Goal: Task Accomplishment & Management: Use online tool/utility

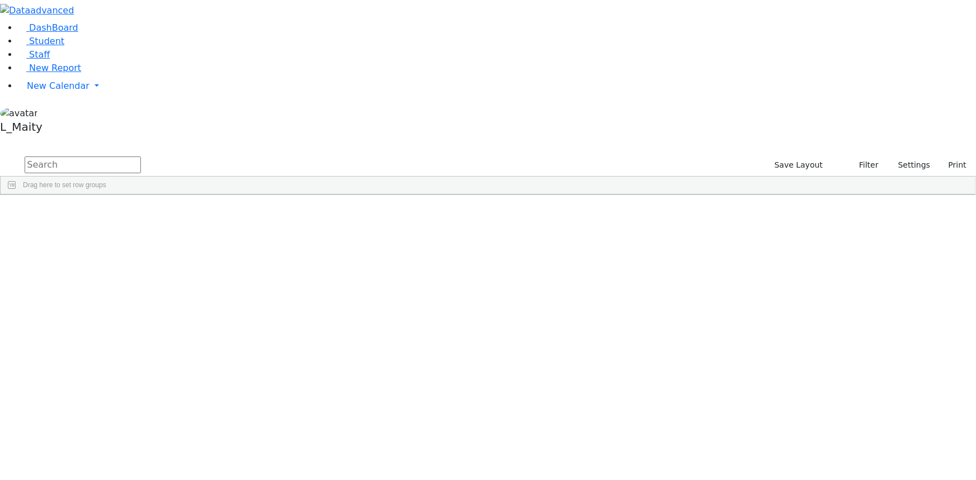
scroll to position [1100, 0]
click at [63, 46] on link "Student" at bounding box center [41, 41] width 46 height 11
click at [50, 60] on link "Staff" at bounding box center [34, 54] width 32 height 11
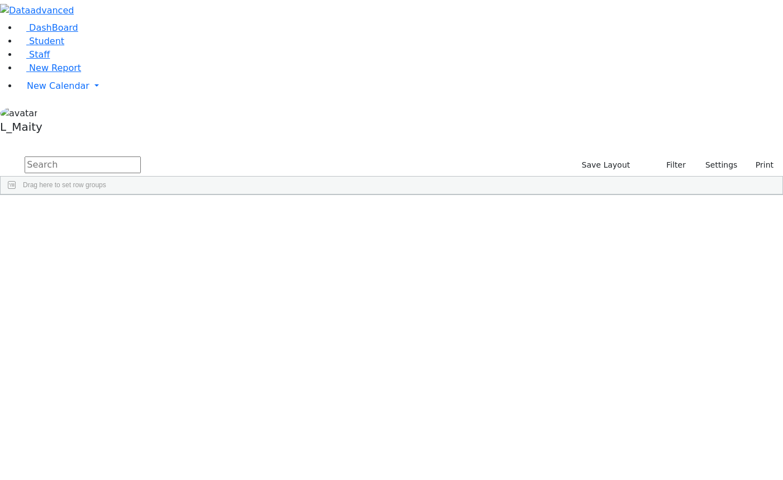
scroll to position [4251, 0]
click at [33, 91] on span "New Calendar" at bounding box center [58, 86] width 63 height 11
click at [49, 113] on span "Calendar" at bounding box center [44, 108] width 40 height 11
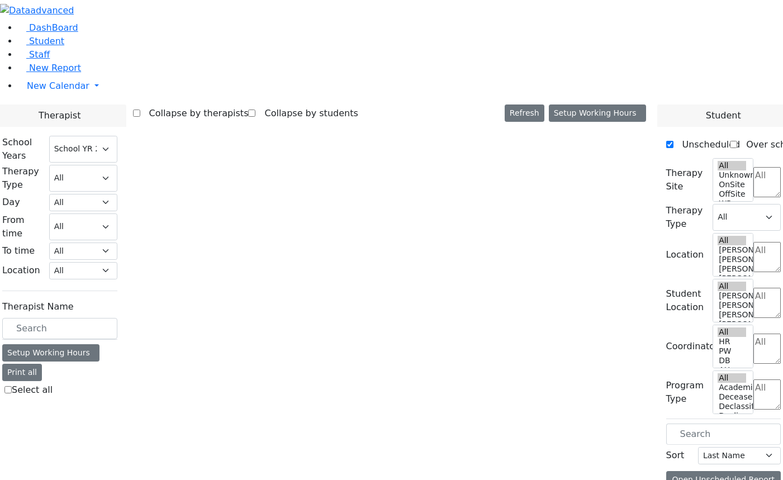
select select "212"
select select "3"
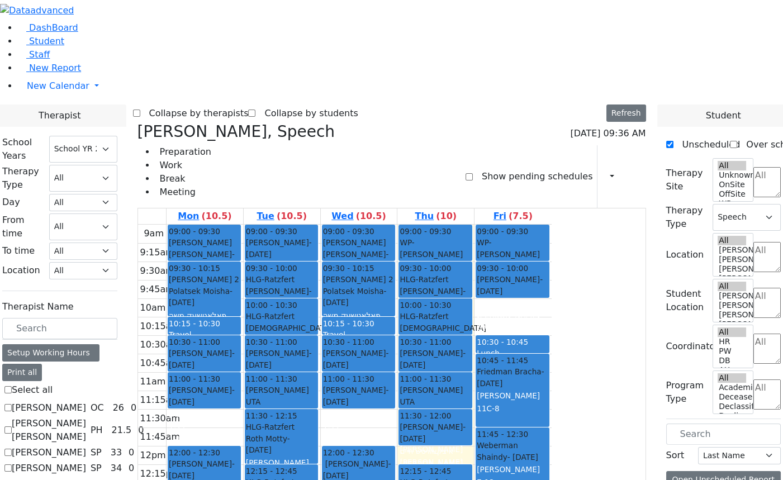
click at [86, 446] on label "[PERSON_NAME]" at bounding box center [49, 452] width 74 height 13
click at [12, 449] on input "[PERSON_NAME]" at bounding box center [7, 452] width 7 height 7
checkbox input "true"
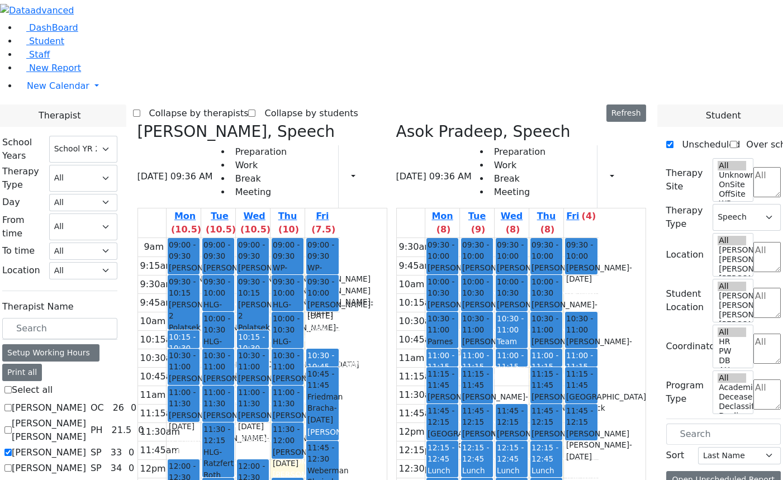
click at [138, 122] on icon at bounding box center [138, 131] width 0 height 18
checkbox input "false"
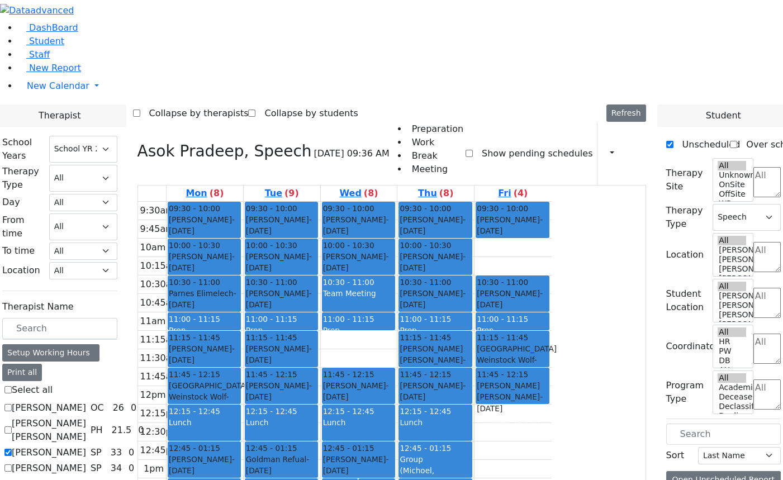
click at [86, 446] on label "[PERSON_NAME]" at bounding box center [49, 452] width 74 height 13
click at [12, 449] on input "[PERSON_NAME]" at bounding box center [7, 452] width 7 height 7
checkbox input "false"
select select
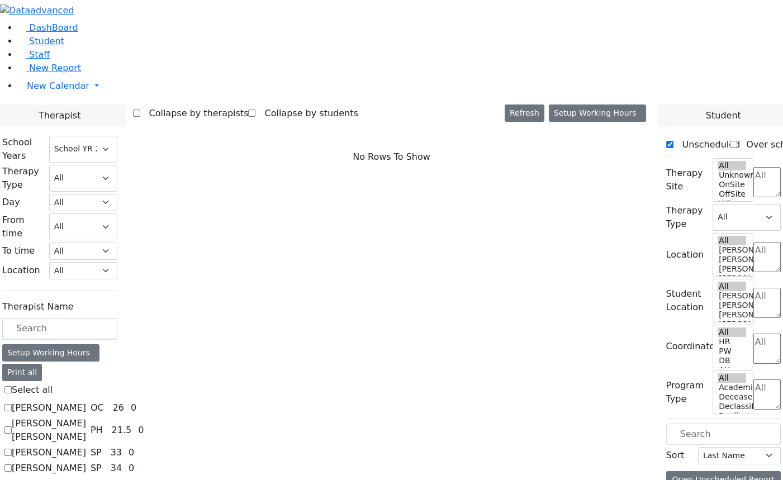
scroll to position [152, 0]
checkbox input "true"
select select "3"
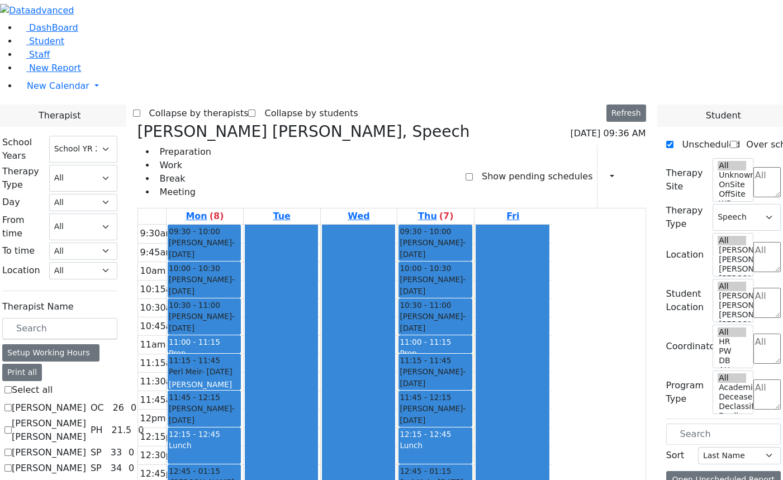
checkbox input "false"
select select
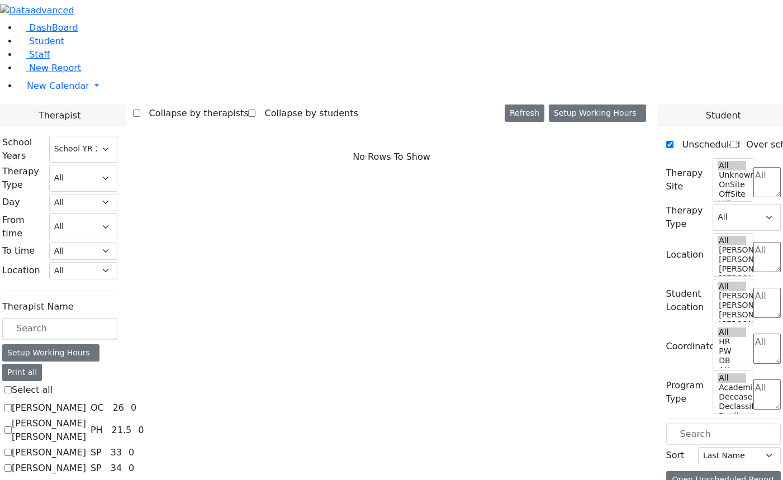
scroll to position [305, 0]
checkbox input "true"
select select "3"
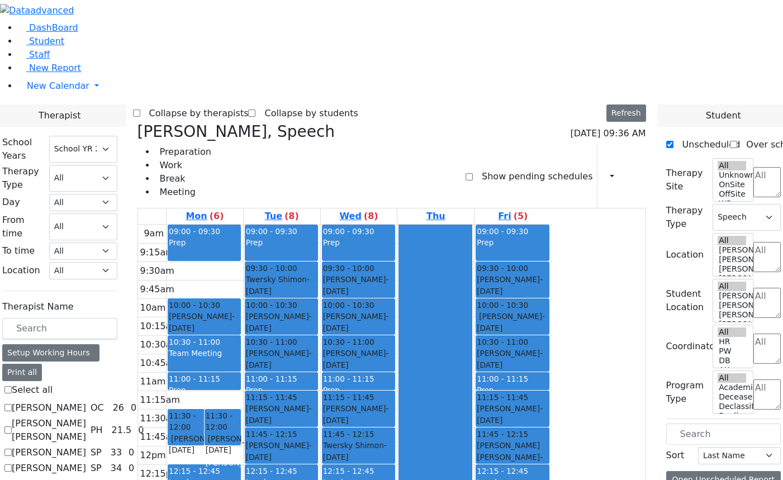
checkbox input "false"
select select
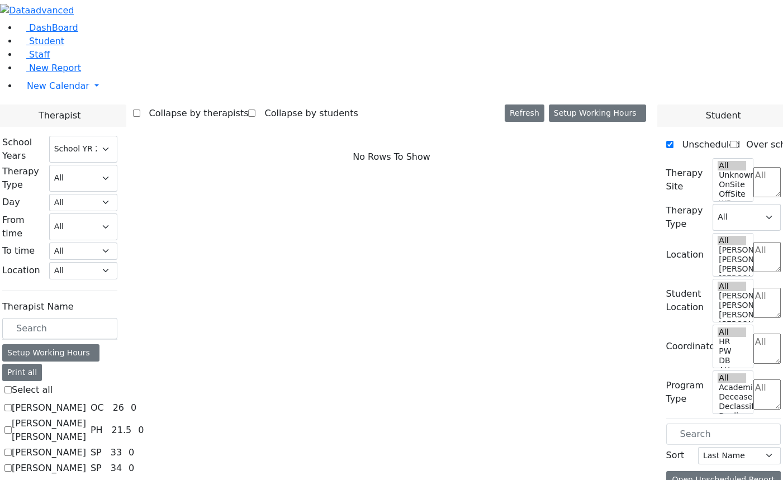
scroll to position [508, 0]
checkbox input "true"
select select "3"
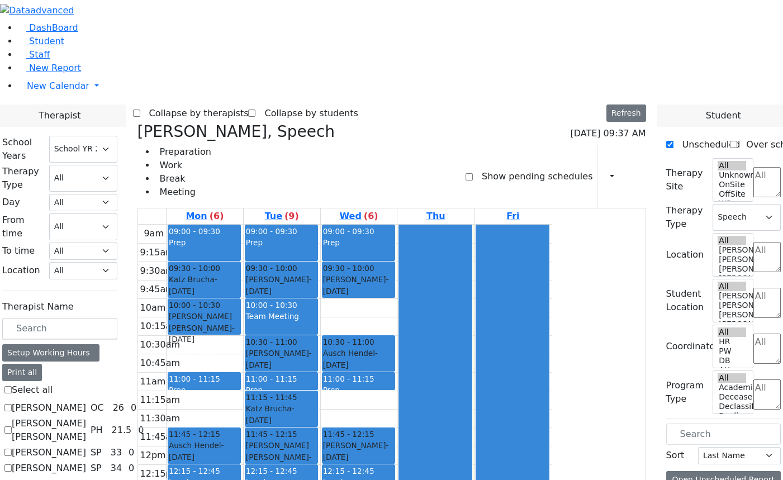
checkbox input "false"
select select
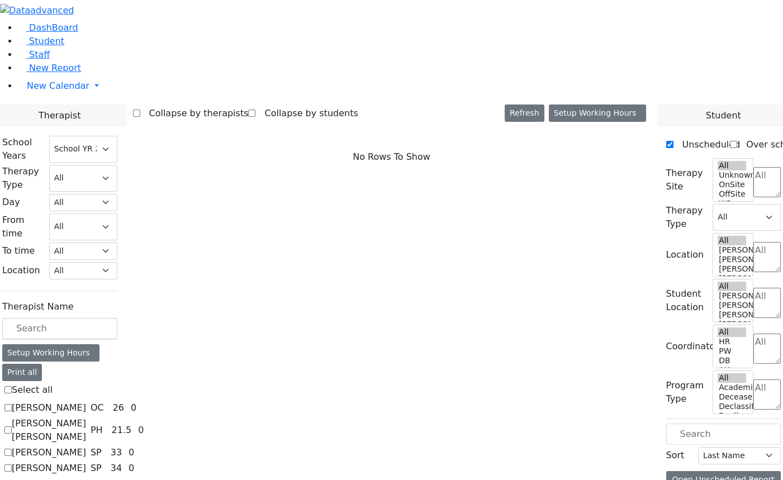
scroll to position [609, 0]
checkbox input "true"
select select "3"
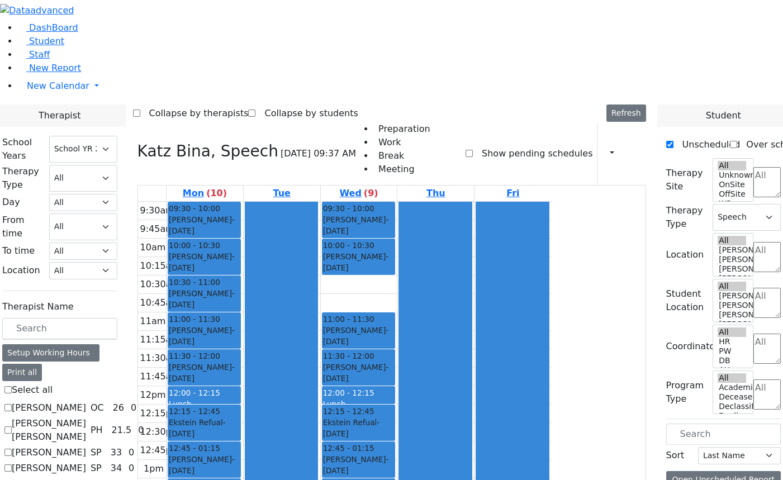
checkbox input "false"
select select
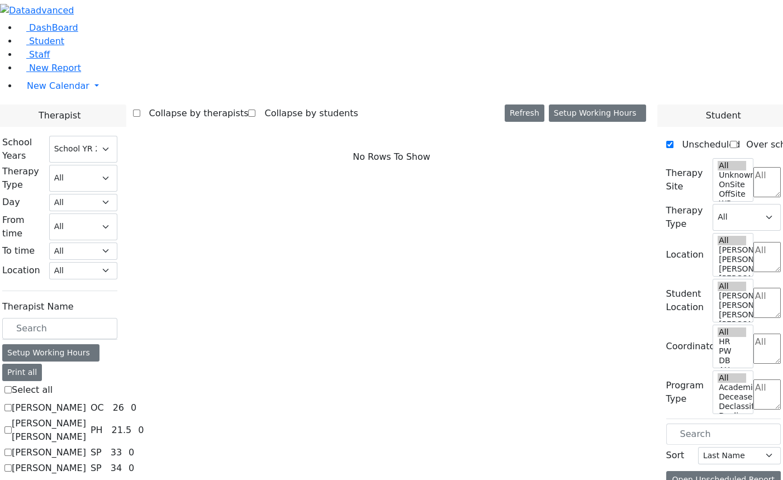
scroll to position [660, 0]
checkbox input "true"
select select "3"
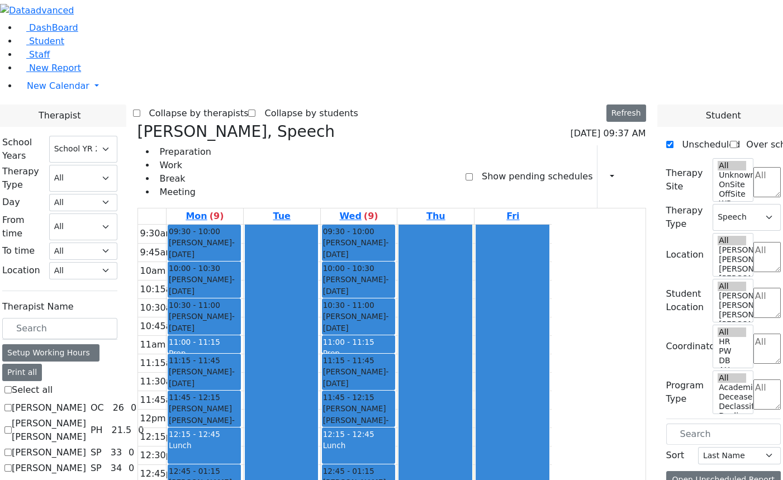
checkbox input "false"
select select
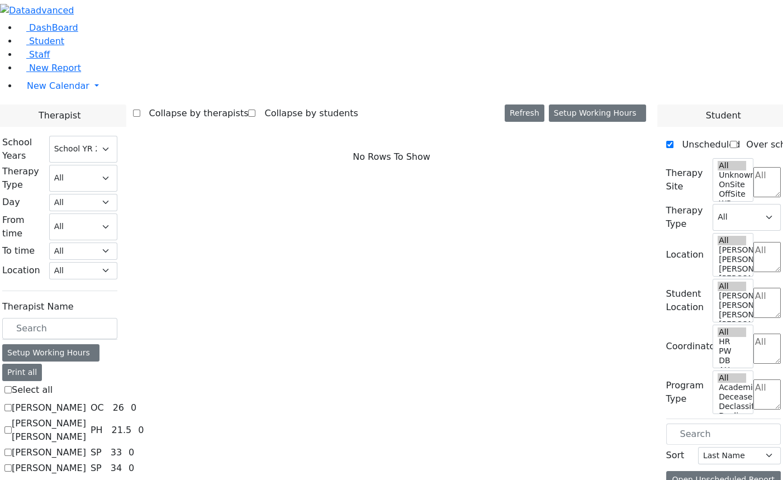
checkbox input "true"
select select "3"
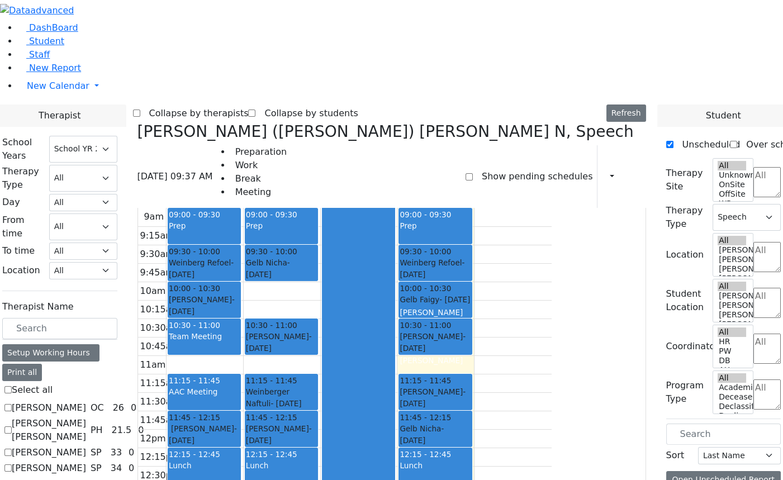
scroll to position [31, 0]
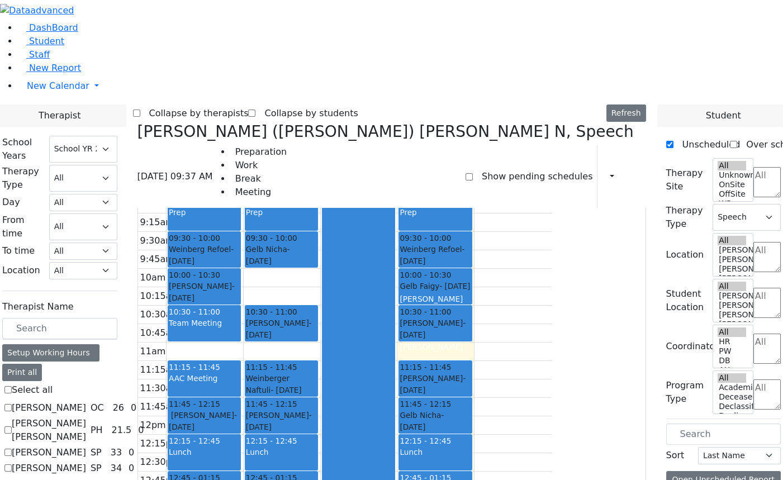
checkbox input "false"
select select
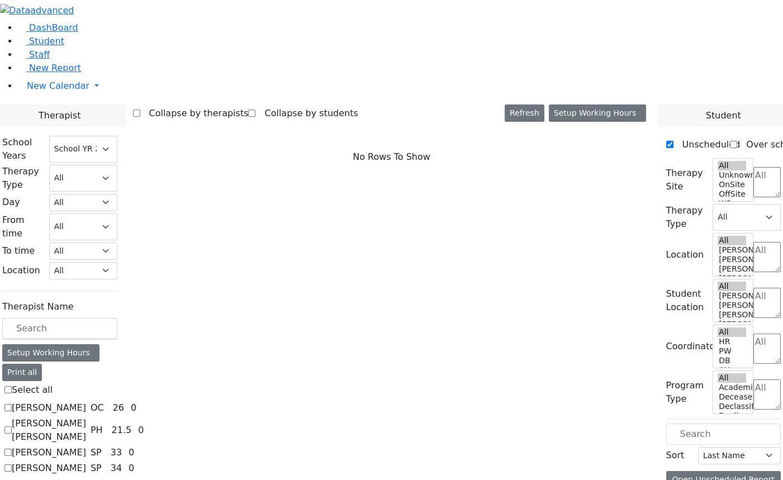
checkbox input "true"
select select "3"
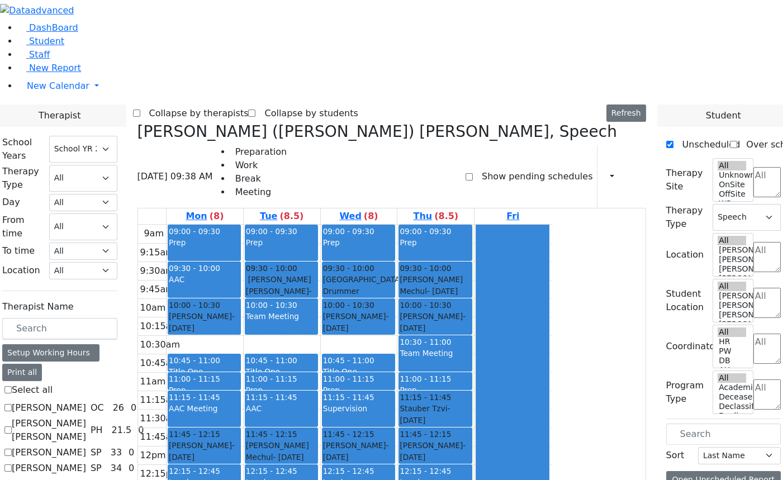
checkbox input "false"
select select
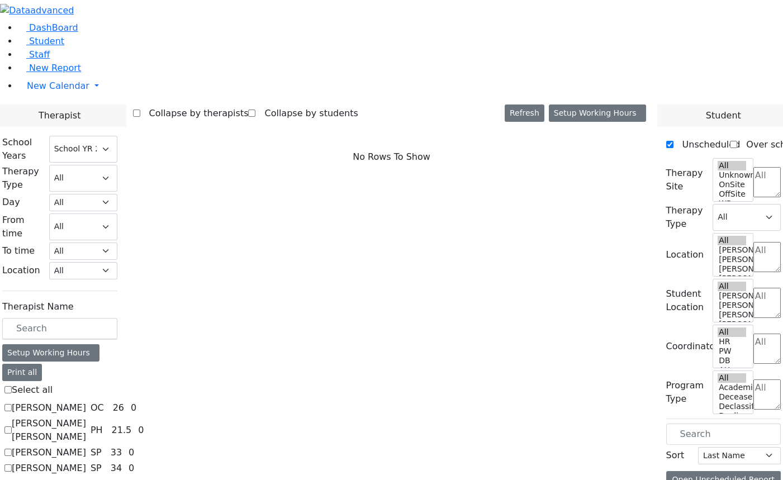
scroll to position [966, 0]
checkbox input "true"
select select "3"
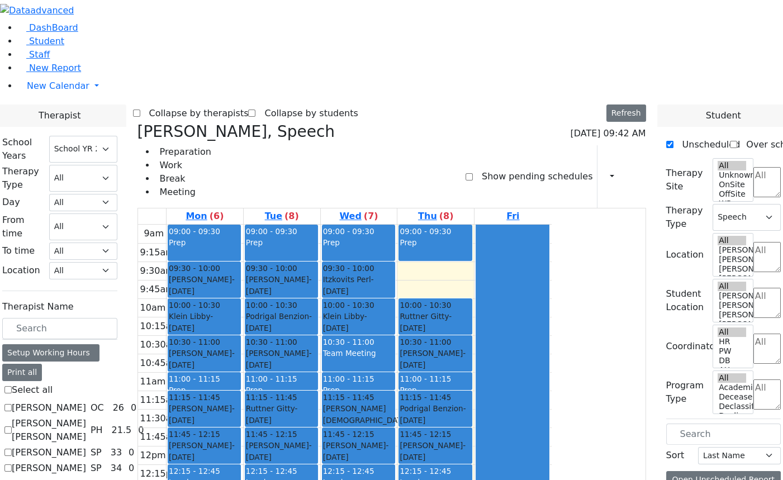
checkbox input "false"
select select
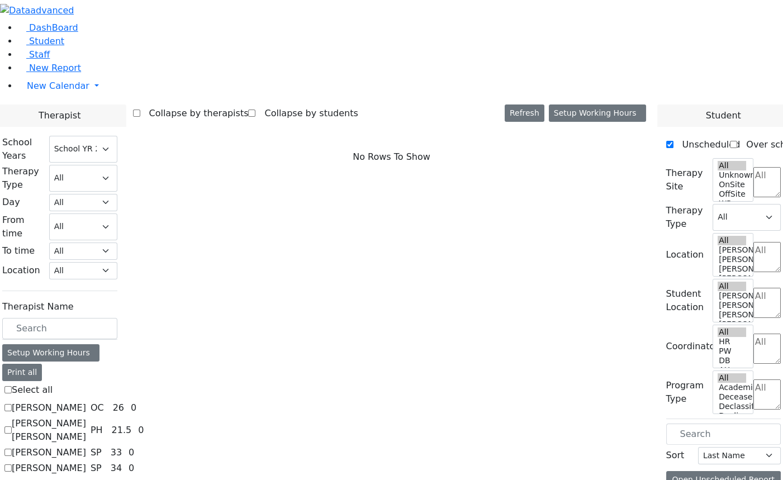
checkbox input "true"
select select "3"
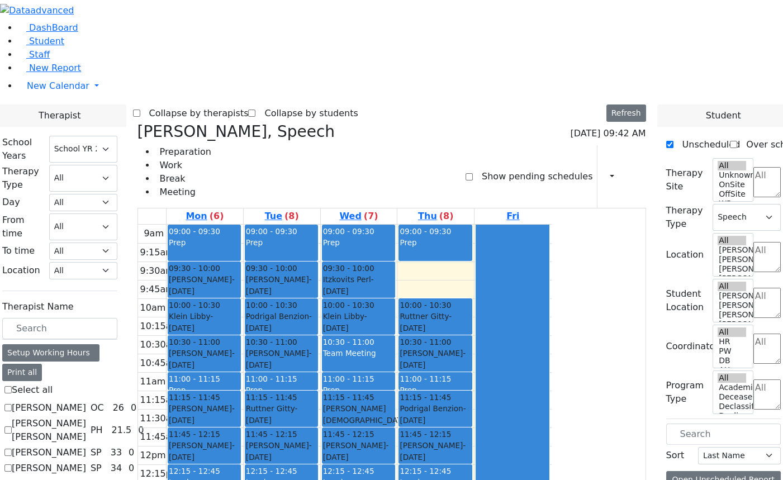
checkbox input "false"
select select
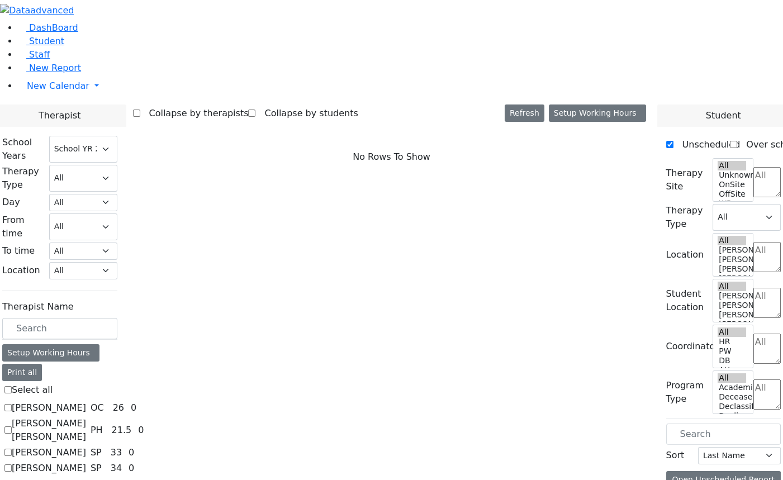
scroll to position [1219, 0]
checkbox input "true"
select select "3"
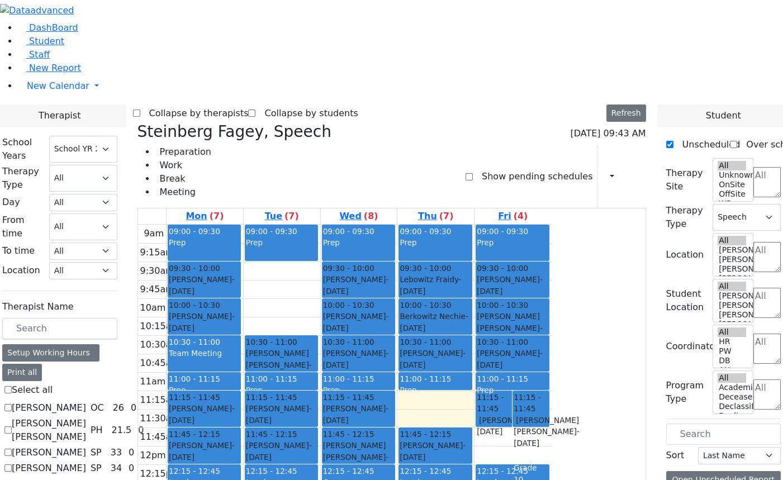
checkbox input "false"
select select
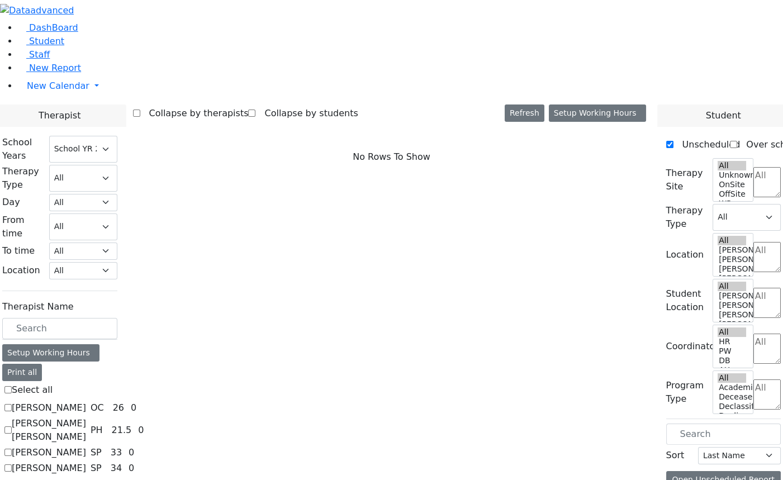
checkbox input "true"
select select "3"
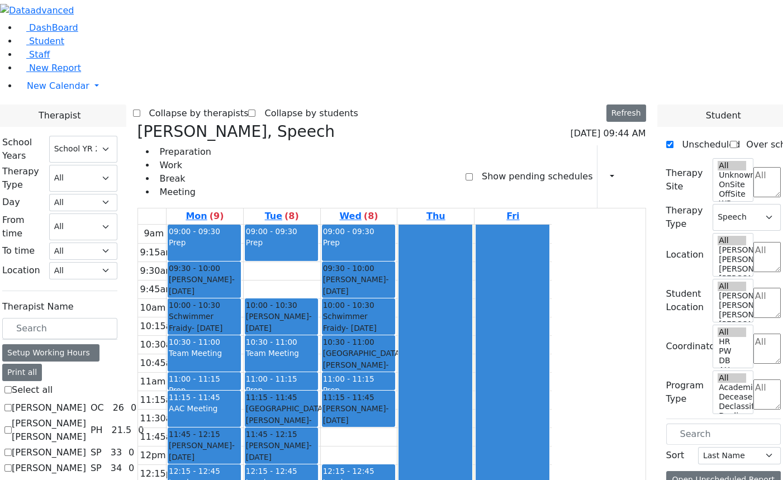
checkbox input "false"
select select
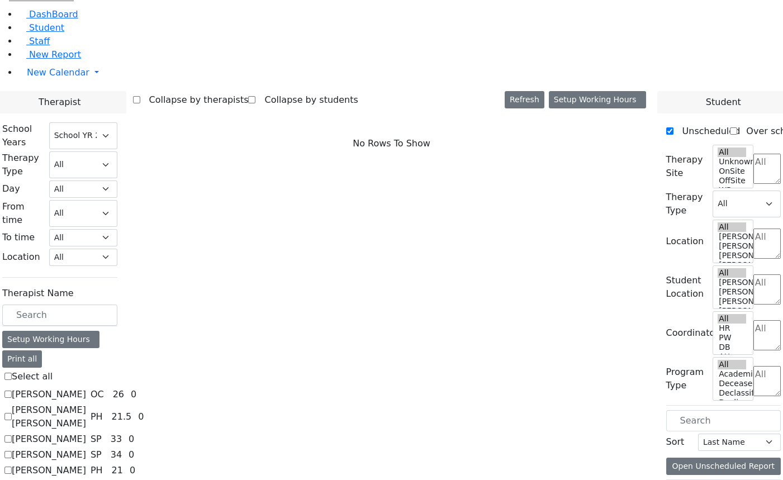
scroll to position [0, 0]
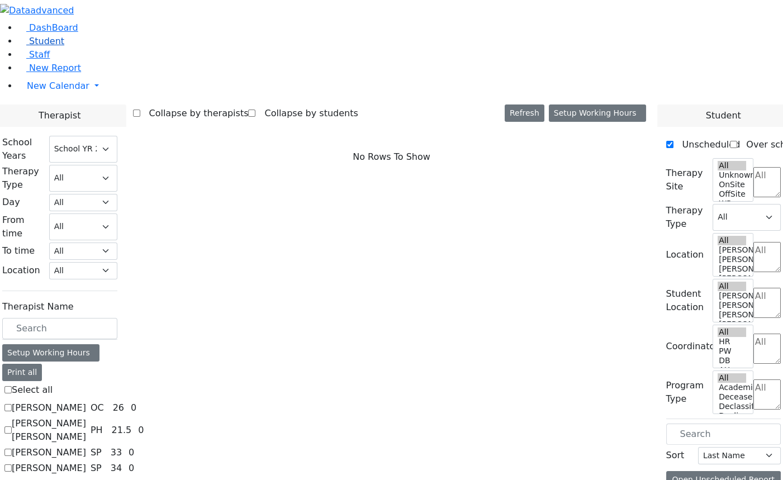
click at [42, 46] on span "Student" at bounding box center [46, 41] width 35 height 11
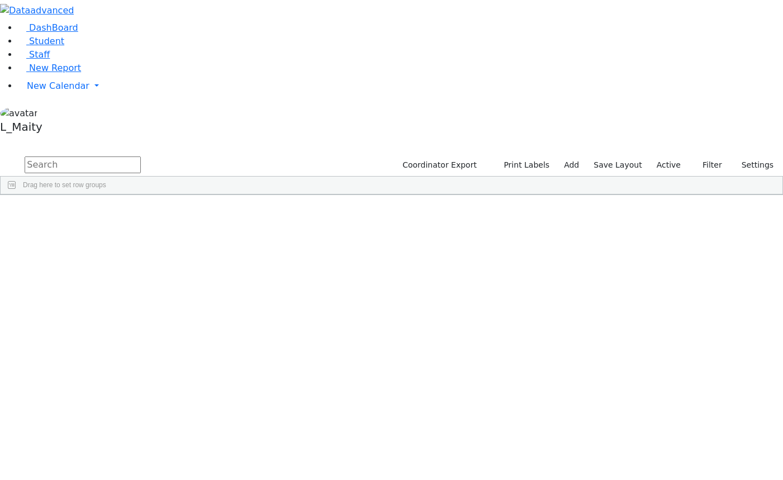
scroll to position [4168, 0]
click at [261, 306] on span "PW" at bounding box center [255, 310] width 11 height 8
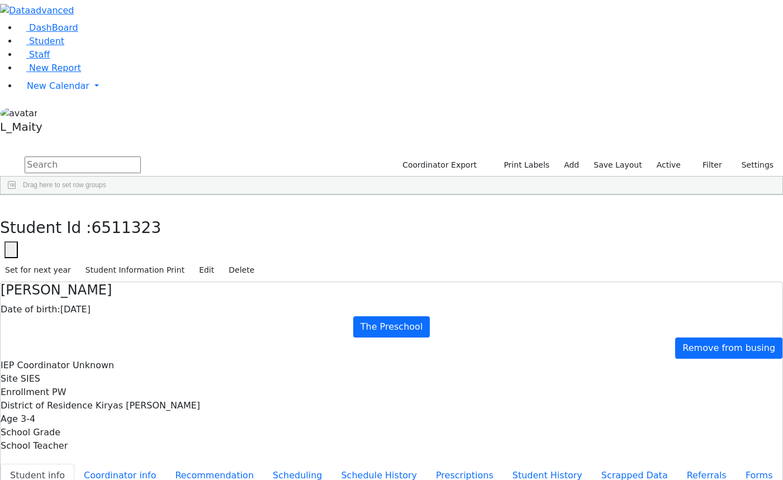
scroll to position [37, 0]
click at [263, 464] on button "Scheduling" at bounding box center [297, 475] width 68 height 23
click at [74, 464] on button "Student info" at bounding box center [38, 475] width 74 height 23
click at [263, 464] on button "Scheduling" at bounding box center [297, 475] width 68 height 23
click at [62, 91] on span "New Calendar" at bounding box center [58, 86] width 63 height 11
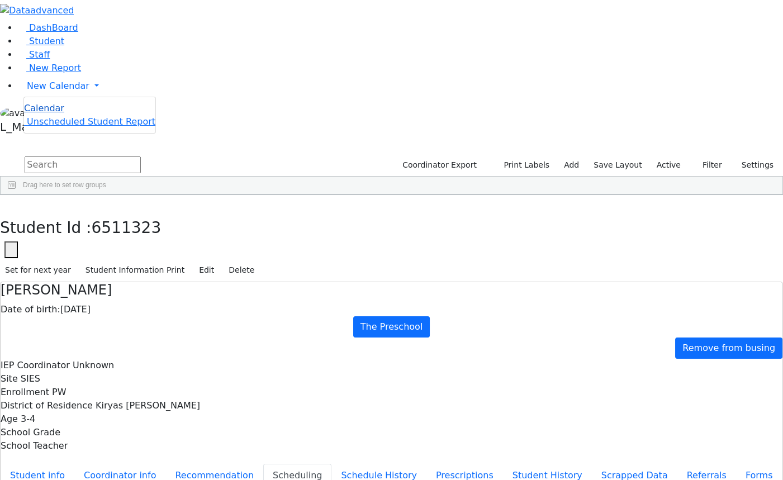
click at [64, 113] on span "Calendar" at bounding box center [44, 108] width 40 height 11
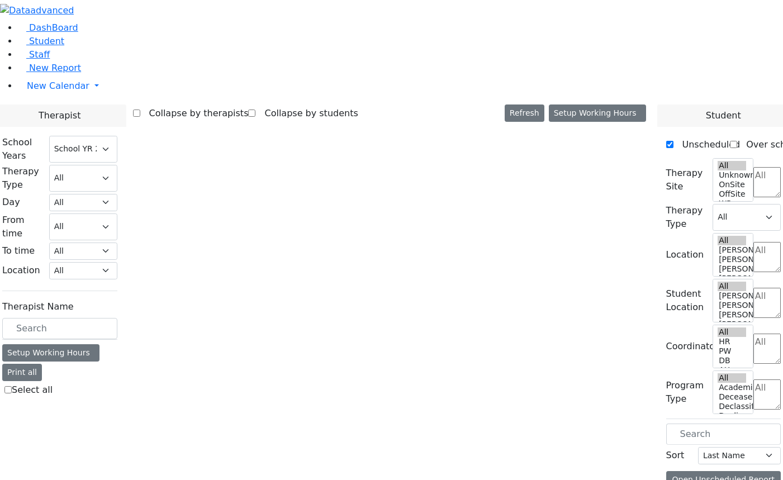
select select "212"
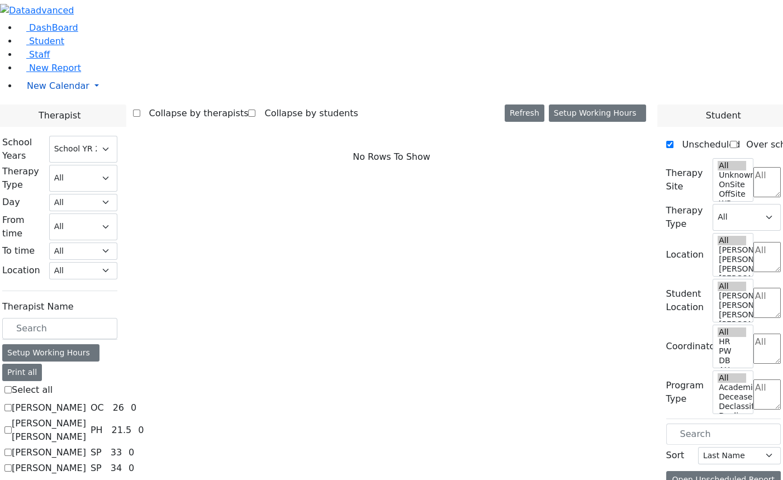
click at [65, 91] on span "New Calendar" at bounding box center [58, 86] width 63 height 11
